Goal: Find specific page/section: Find specific page/section

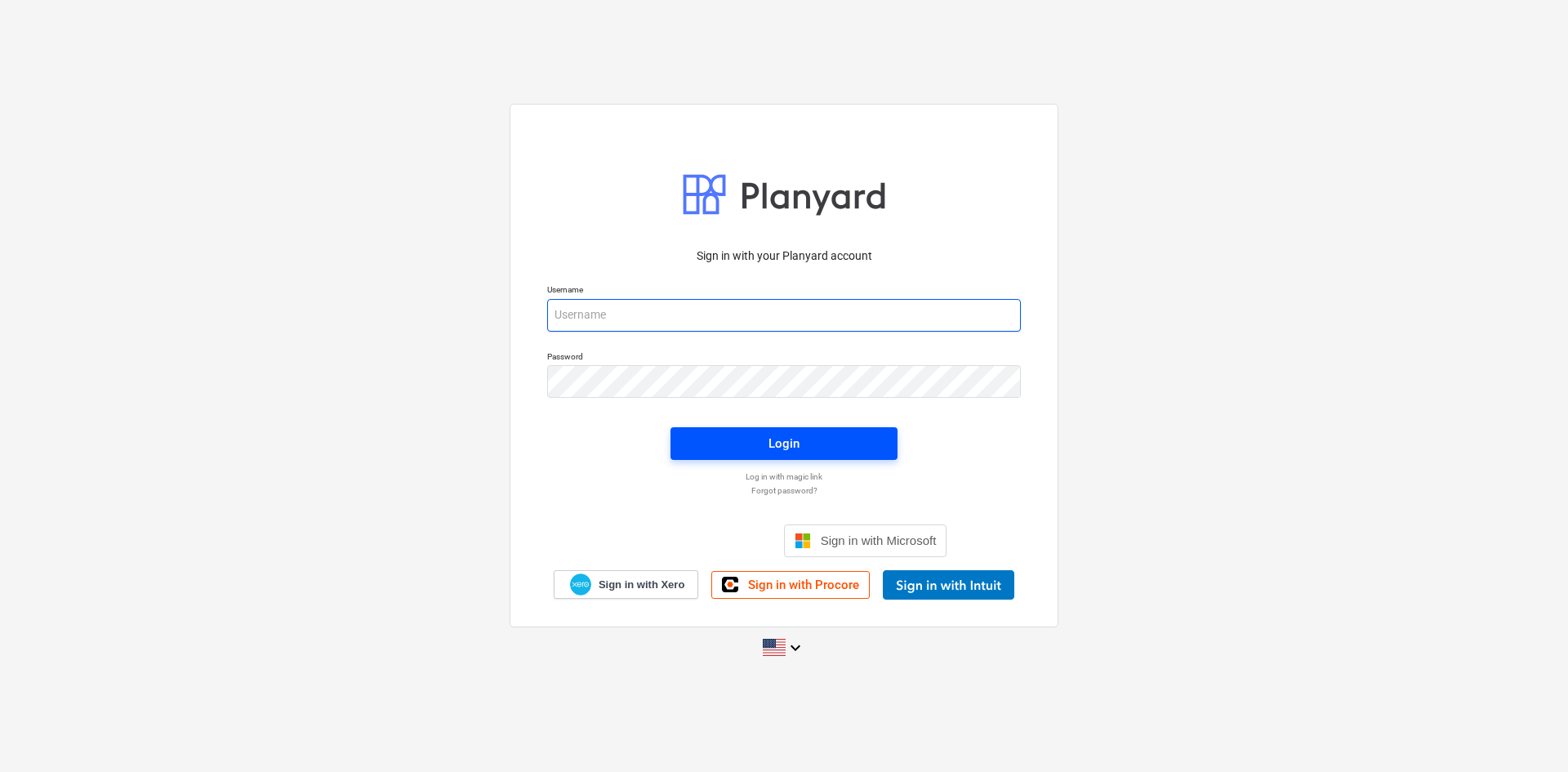
type input "[EMAIL_ADDRESS][DOMAIN_NAME]"
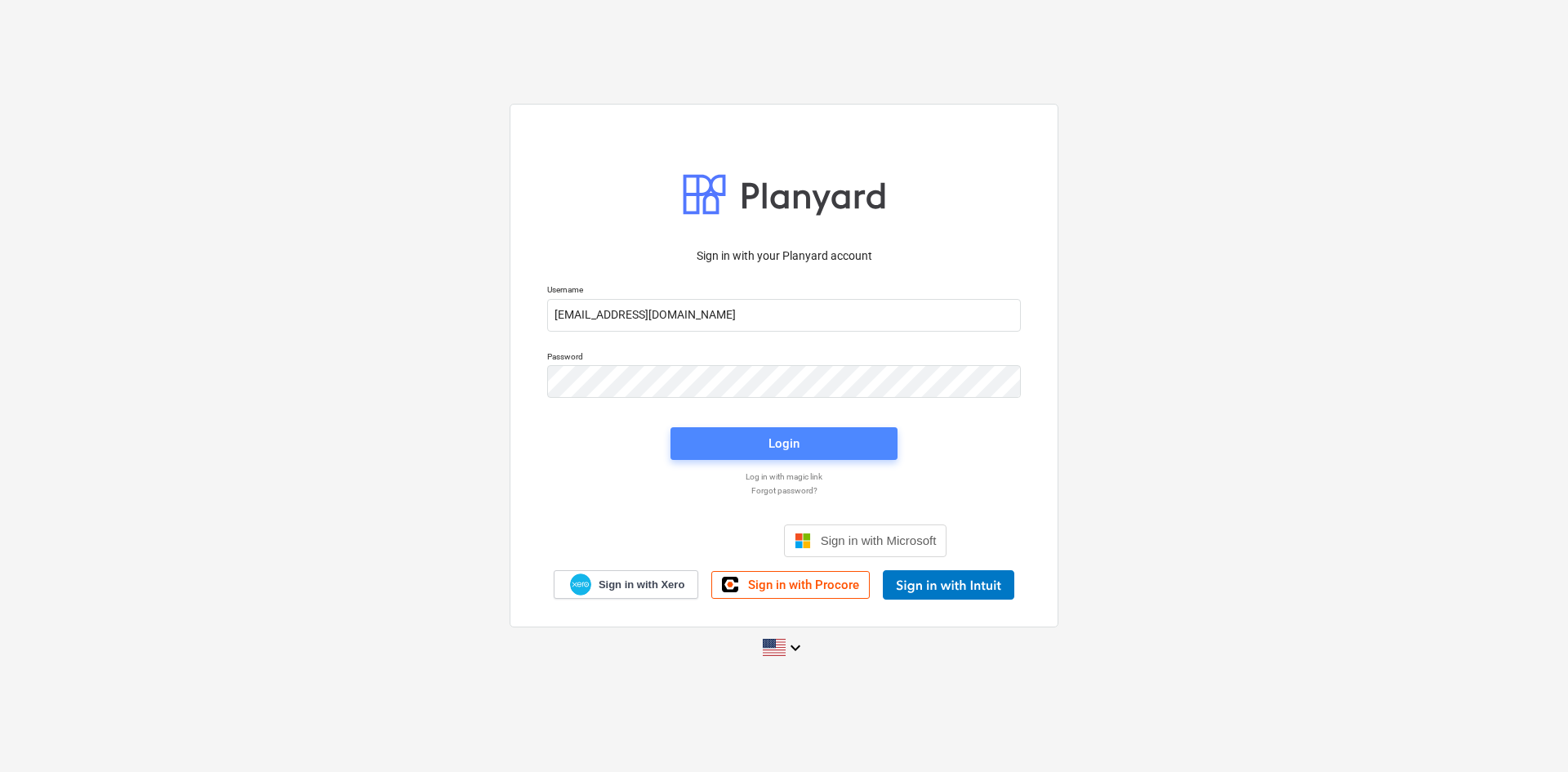
click at [812, 442] on span "Login" at bounding box center [784, 444] width 188 height 22
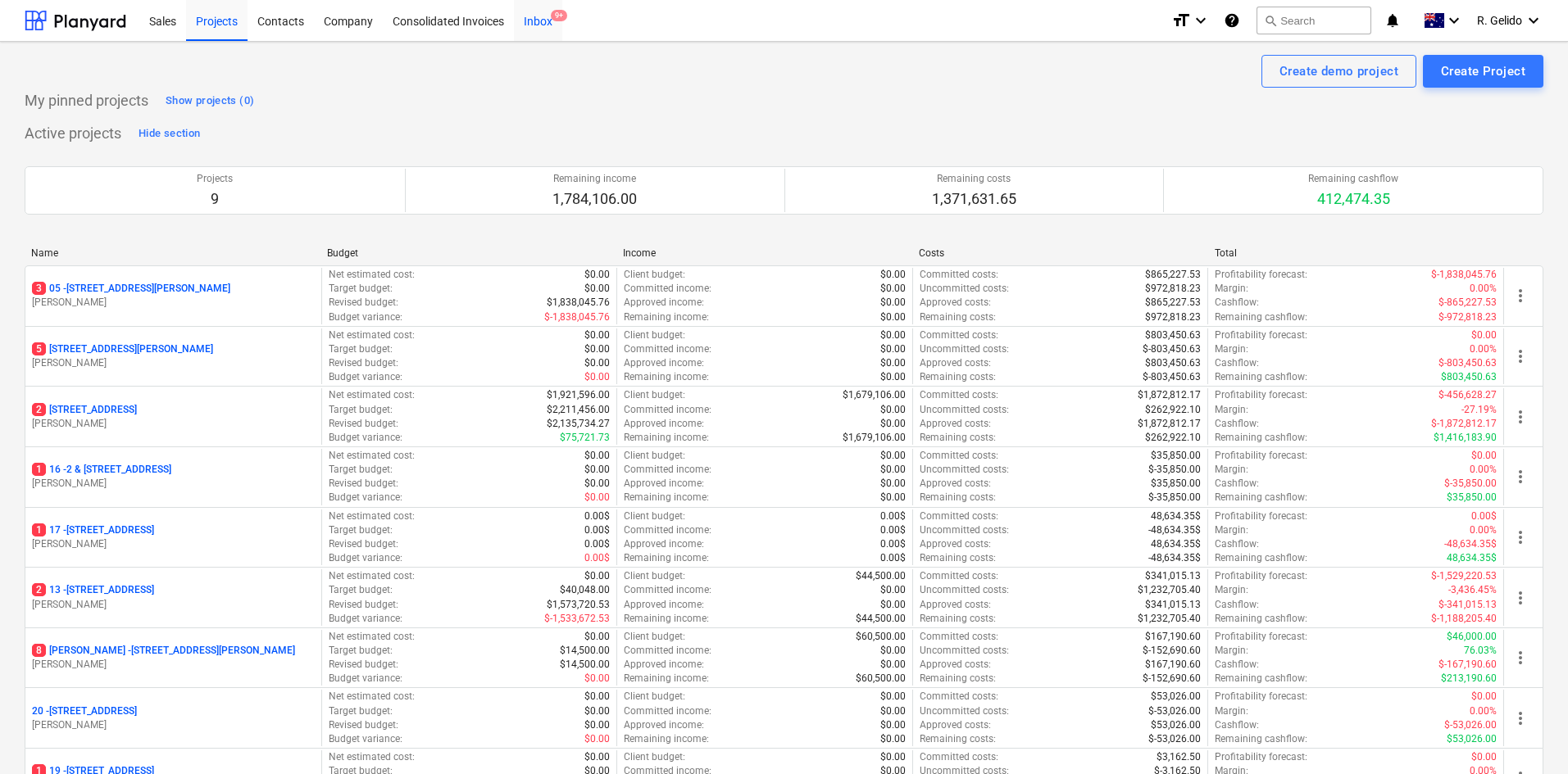
click at [537, 13] on div "Inbox 9+" at bounding box center [538, 20] width 48 height 41
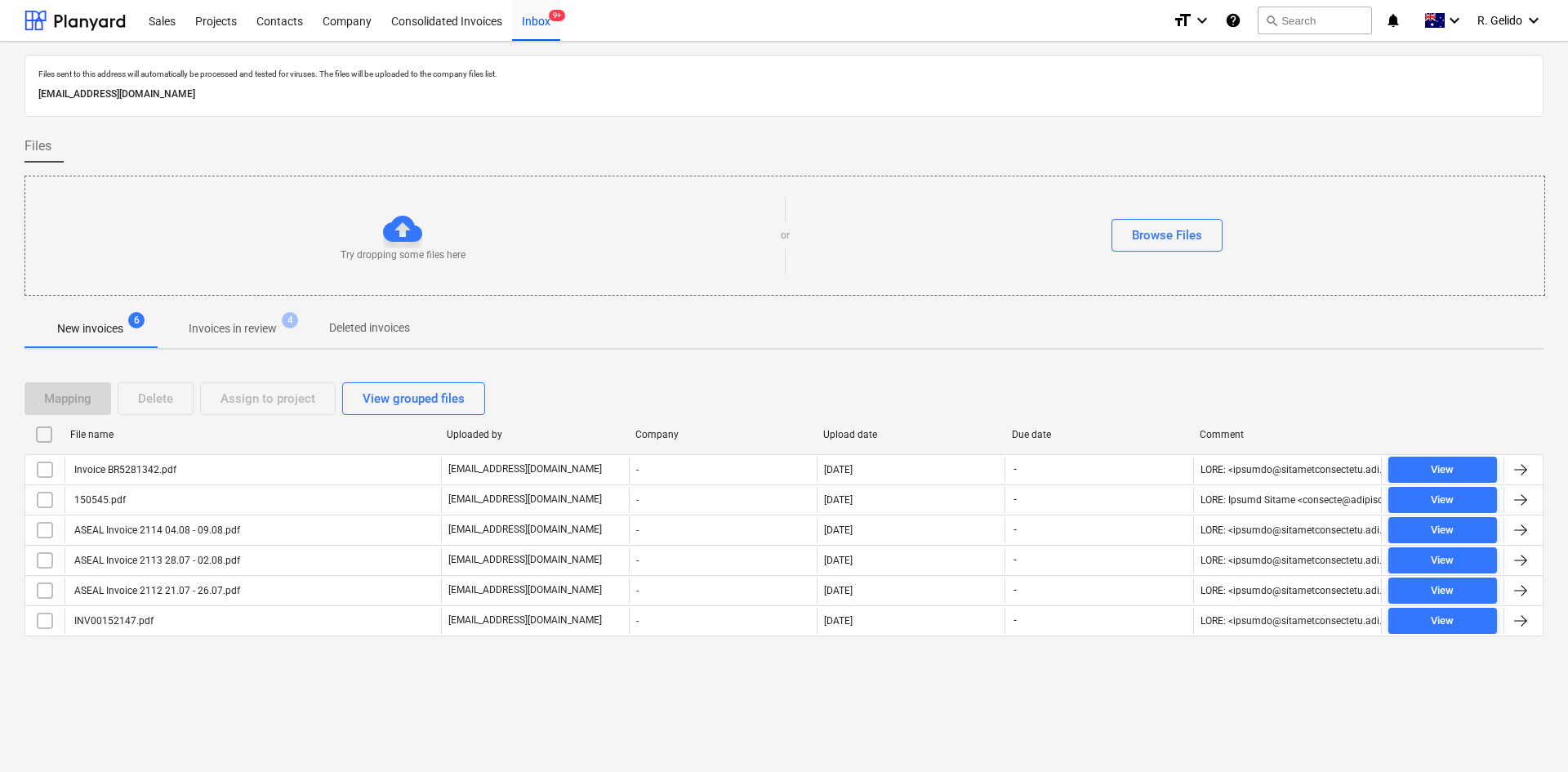
click at [992, 114] on div "Files sent to this address will automatically be processed and tested for virus…" at bounding box center [784, 86] width 1519 height 62
